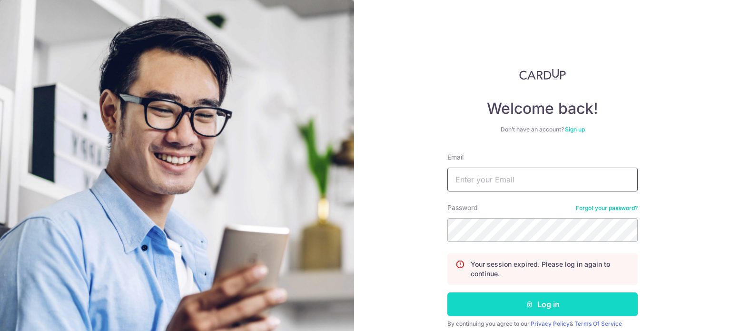
type input "[EMAIL_ADDRESS][DOMAIN_NAME]"
click at [528, 304] on icon "submit" at bounding box center [530, 304] width 8 height 8
